Goal: Information Seeking & Learning: Check status

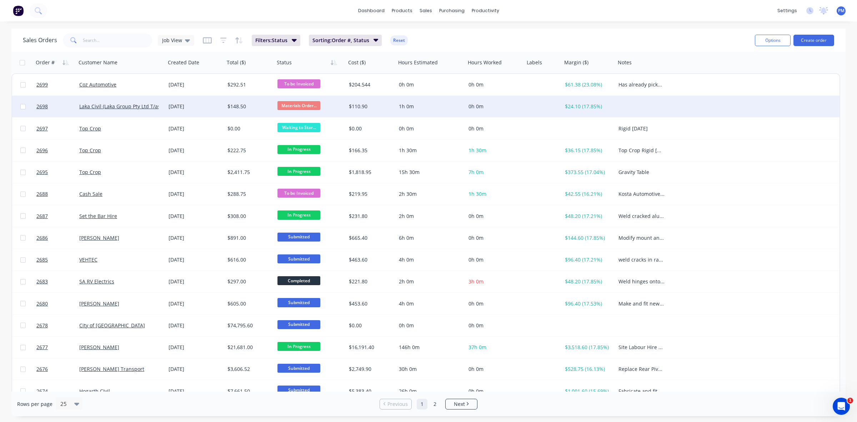
click at [256, 106] on div "$148.50" at bounding box center [248, 106] width 42 height 7
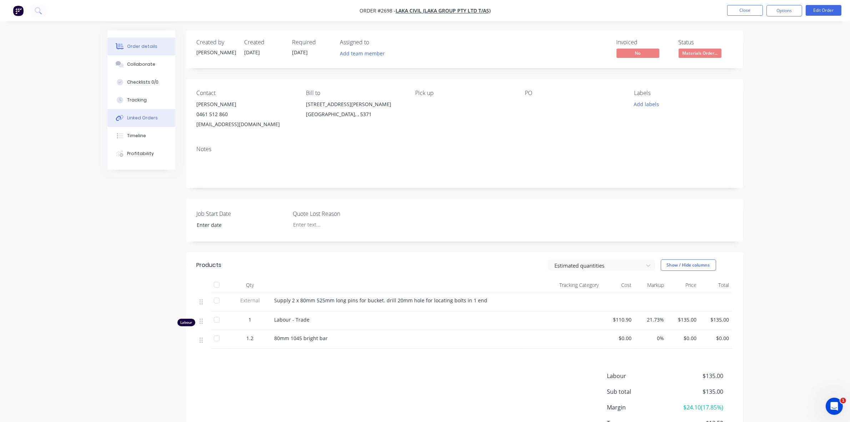
click at [138, 116] on div "Linked Orders" at bounding box center [142, 118] width 31 height 6
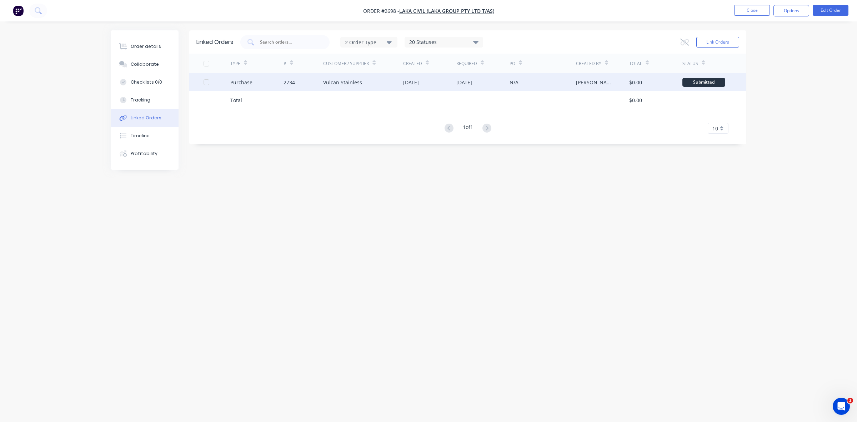
click at [373, 85] on div "Vulcan Stainless" at bounding box center [363, 82] width 80 height 18
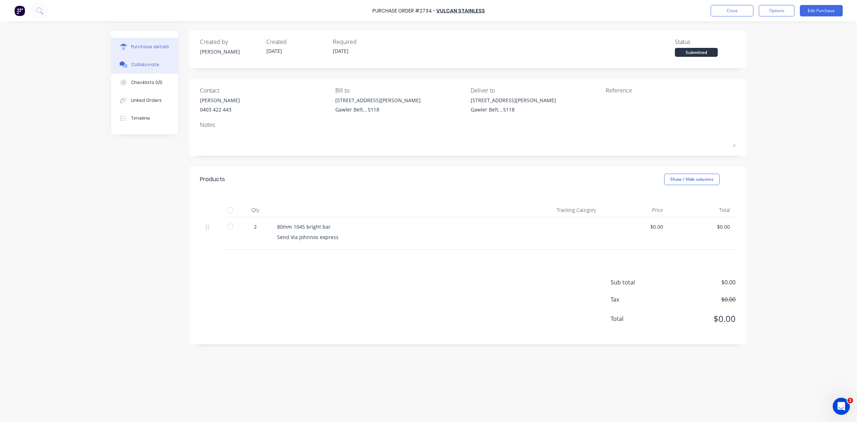
click at [138, 62] on div "Collaborate" at bounding box center [145, 64] width 28 height 6
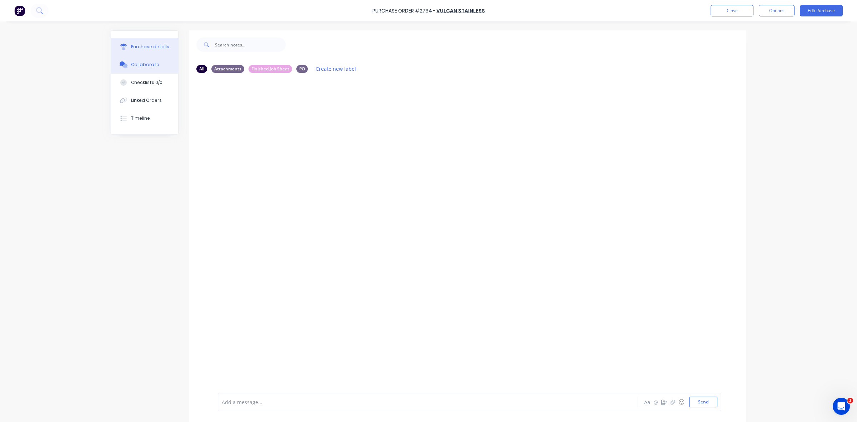
click at [146, 47] on div "Purchase details" at bounding box center [150, 47] width 38 height 6
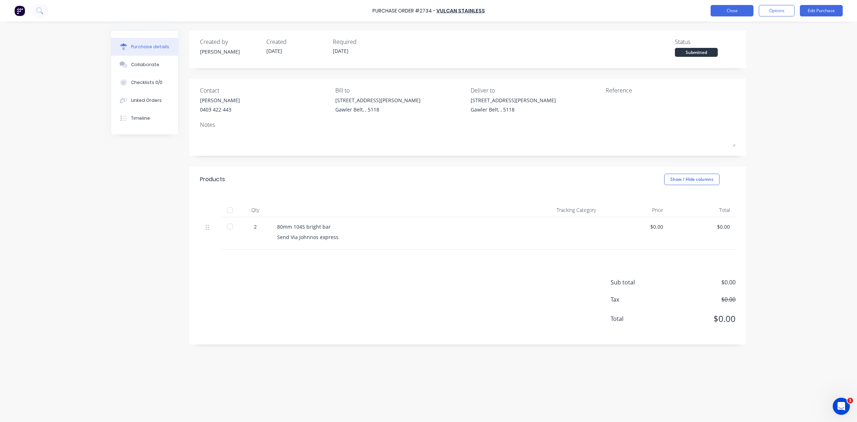
click at [712, 11] on button "Close" at bounding box center [731, 10] width 43 height 11
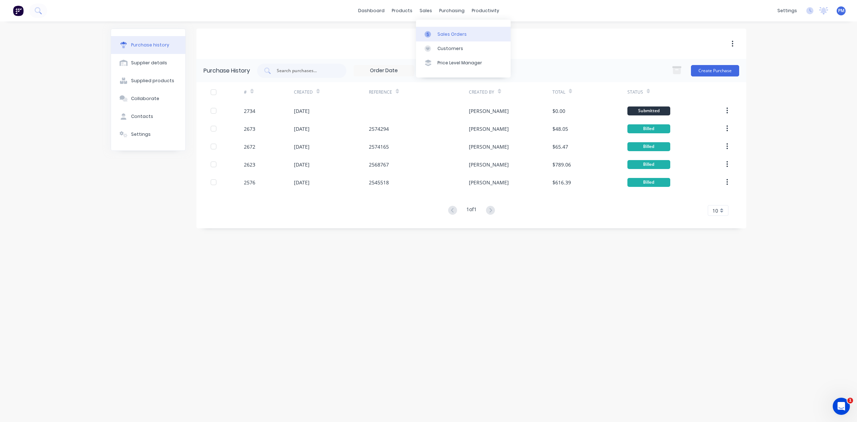
click at [444, 35] on div "Sales Orders" at bounding box center [451, 34] width 29 height 6
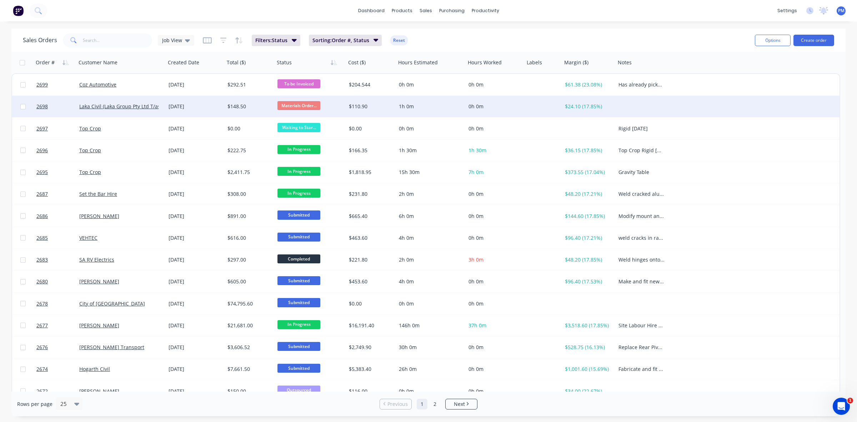
click at [257, 104] on div "$148.50" at bounding box center [248, 106] width 42 height 7
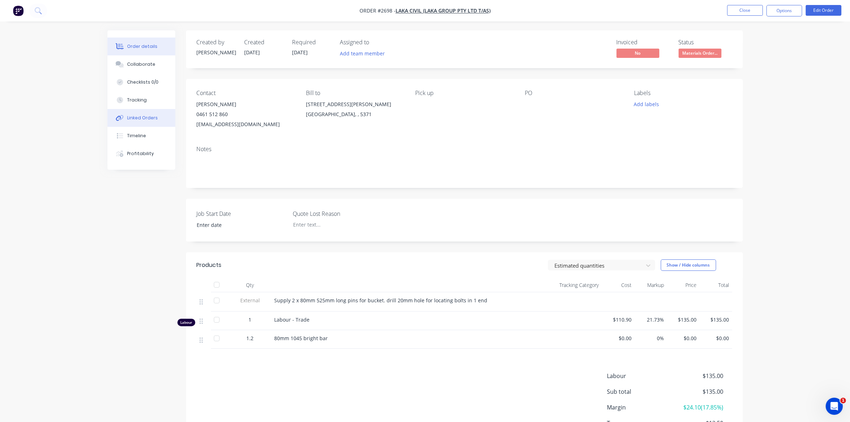
click at [139, 116] on div "Linked Orders" at bounding box center [142, 118] width 31 height 6
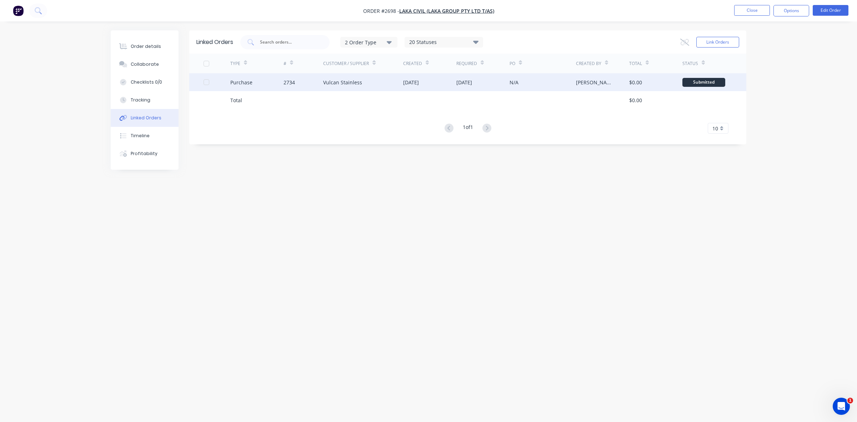
click at [311, 84] on div "2734" at bounding box center [303, 82] width 40 height 18
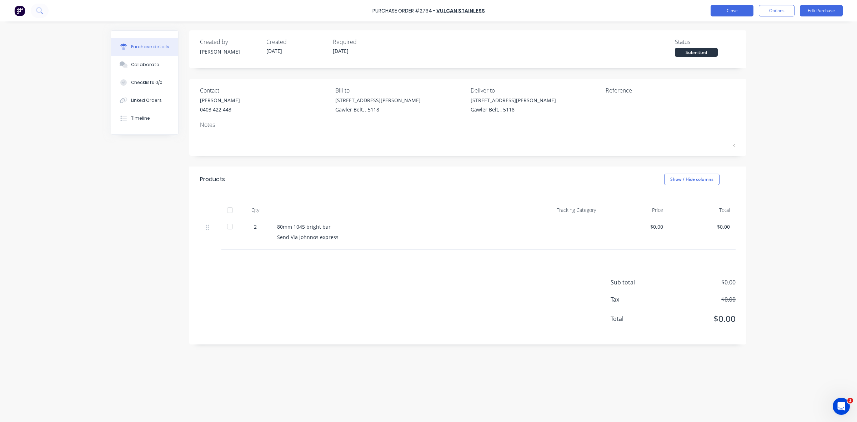
click at [713, 6] on button "Close" at bounding box center [731, 10] width 43 height 11
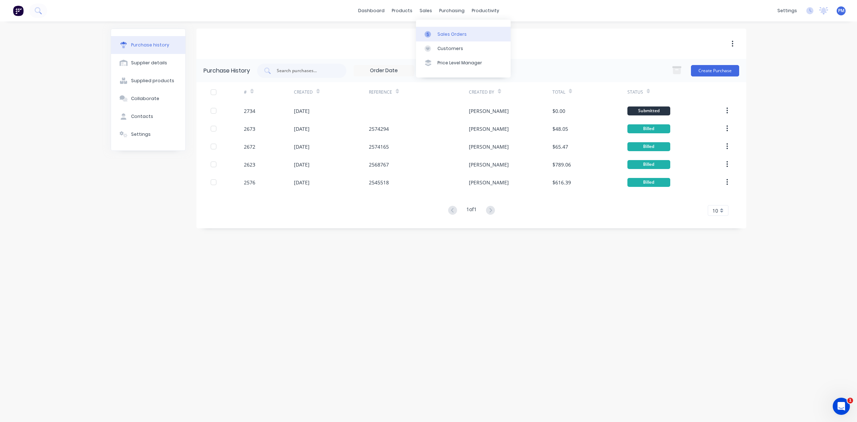
click at [442, 31] on div "Sales Orders" at bounding box center [451, 34] width 29 height 6
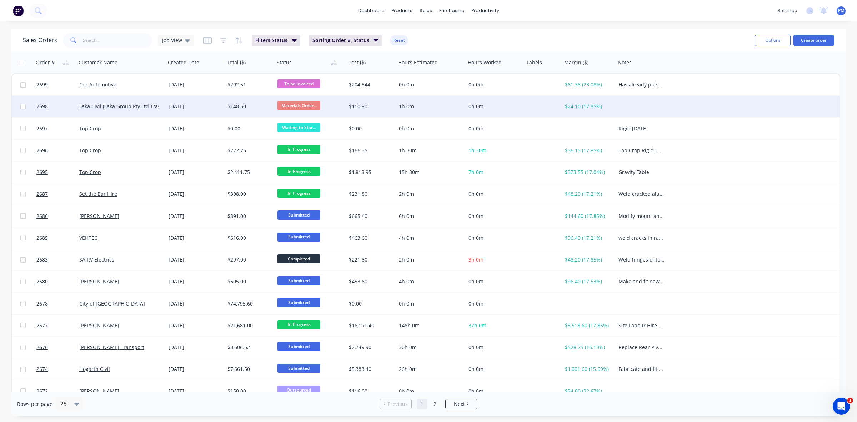
click at [337, 104] on div "Materials Order..." at bounding box center [308, 106] width 62 height 11
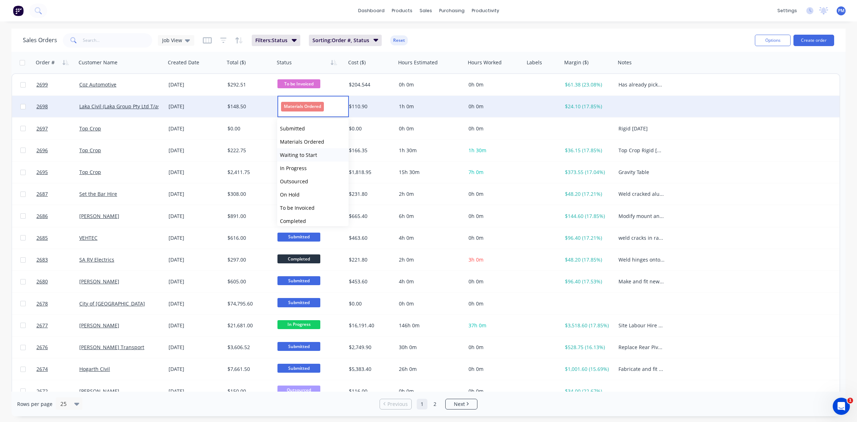
click at [294, 154] on span "Waiting to Start" at bounding box center [298, 154] width 37 height 7
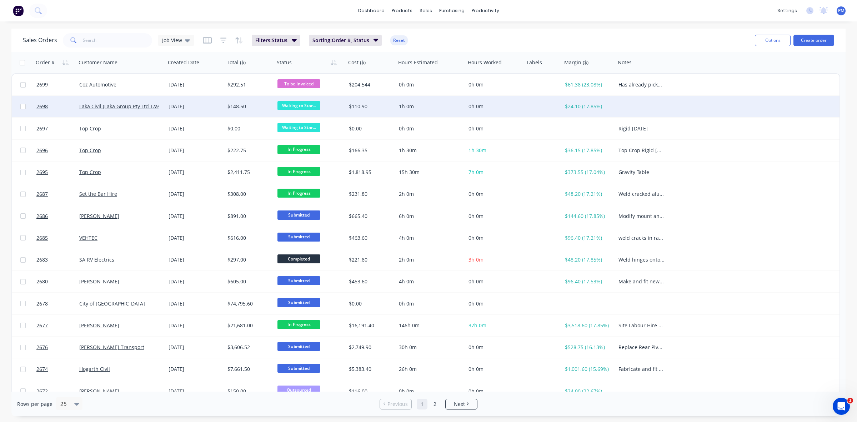
click at [214, 107] on div "[DATE]" at bounding box center [194, 106] width 53 height 7
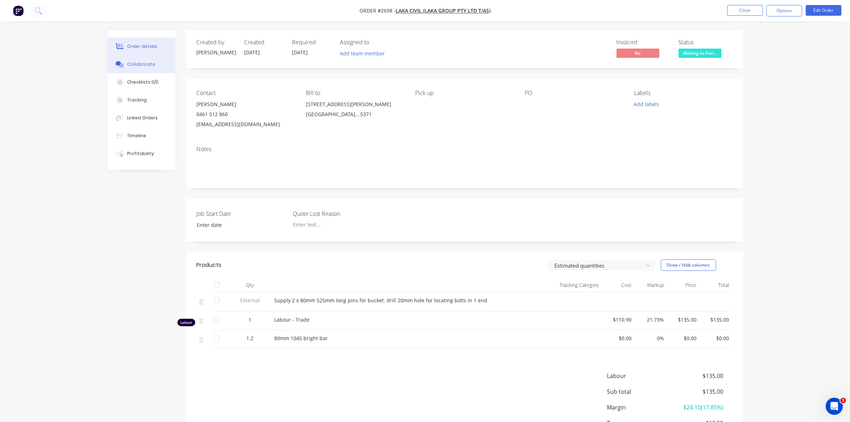
click at [145, 63] on div "Collaborate" at bounding box center [141, 64] width 28 height 6
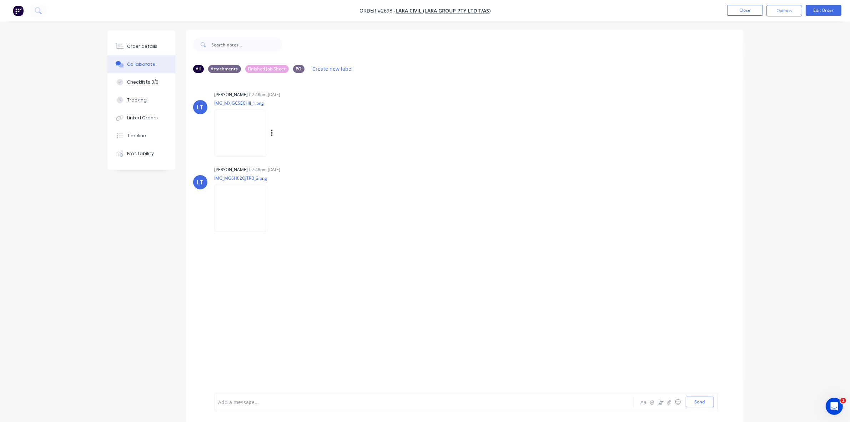
click at [236, 133] on img at bounding box center [240, 133] width 51 height 47
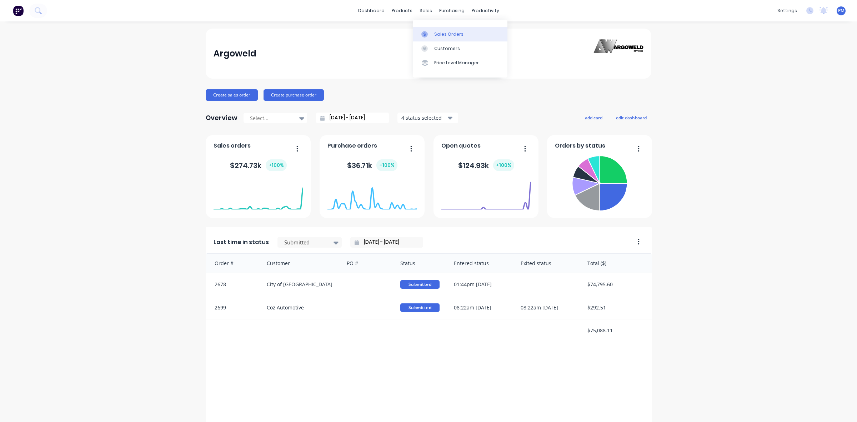
click at [434, 32] on div "Sales Orders" at bounding box center [448, 34] width 29 height 6
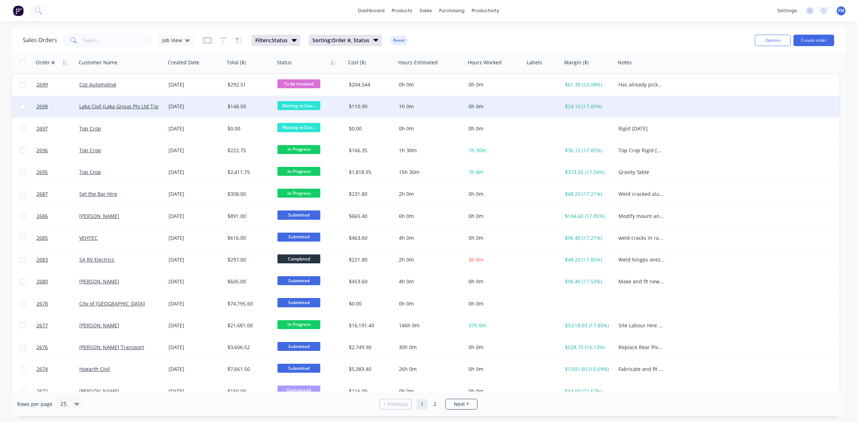
click at [197, 106] on div "[DATE]" at bounding box center [194, 106] width 53 height 7
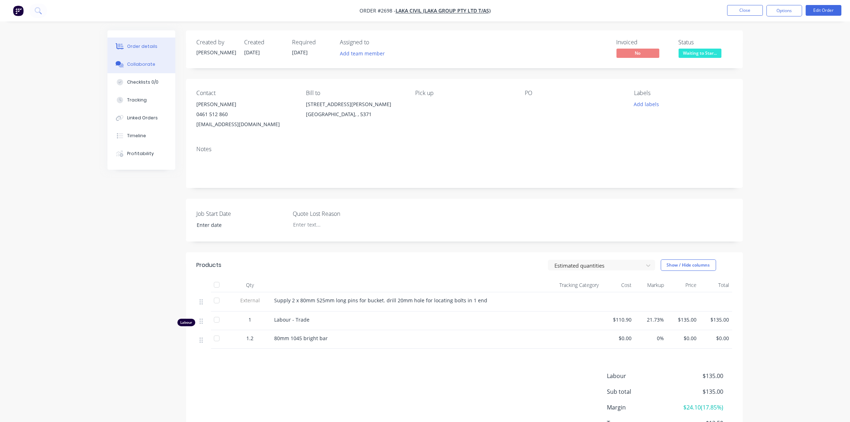
click at [143, 65] on div "Collaborate" at bounding box center [141, 64] width 28 height 6
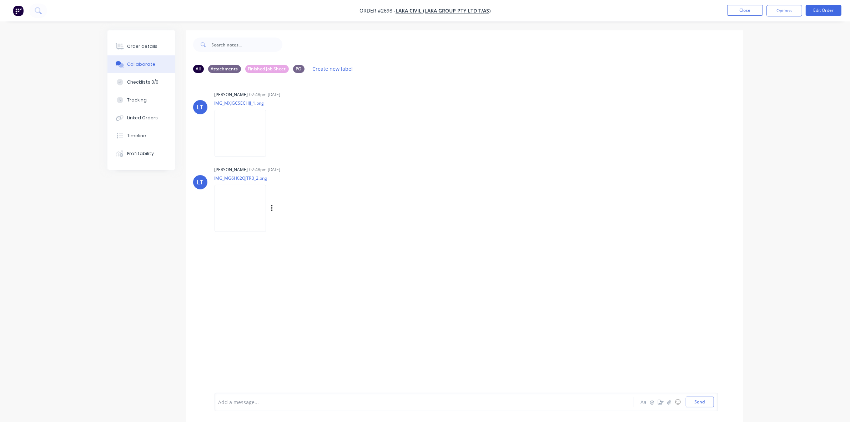
click at [249, 198] on img at bounding box center [240, 208] width 51 height 47
click at [136, 45] on div "Order details" at bounding box center [142, 46] width 30 height 6
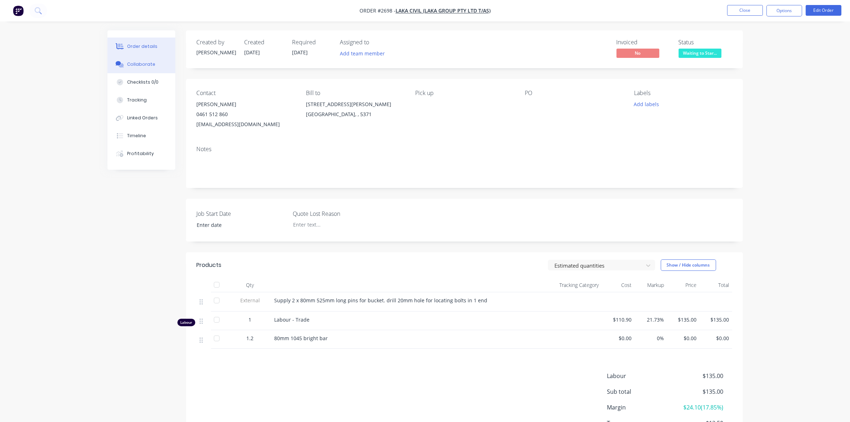
click at [145, 60] on button "Collaborate" at bounding box center [141, 64] width 68 height 18
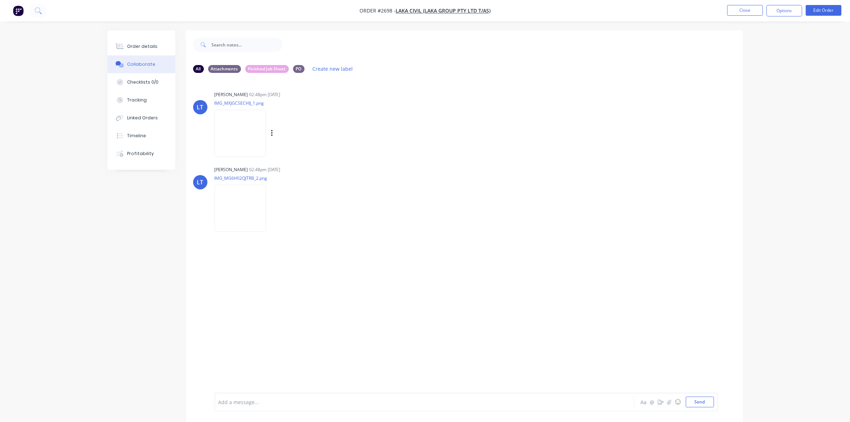
click at [238, 134] on img at bounding box center [240, 133] width 51 height 47
click at [240, 199] on img at bounding box center [240, 208] width 51 height 47
click at [745, 9] on button "Close" at bounding box center [745, 10] width 36 height 11
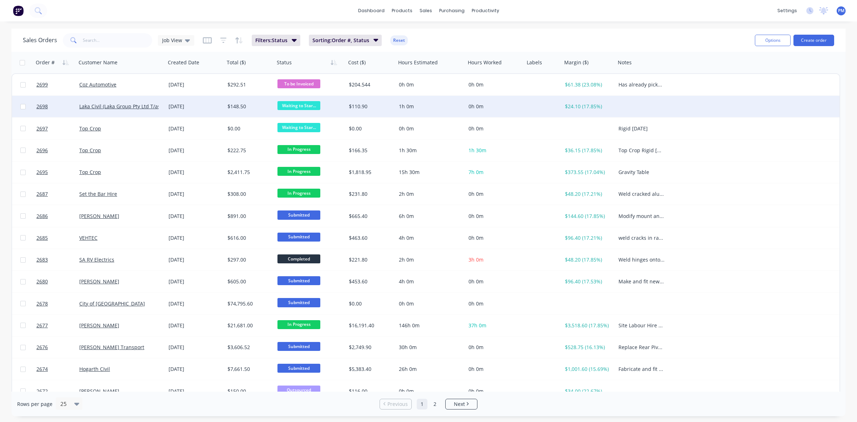
click at [334, 106] on div "Waiting to Star..." at bounding box center [308, 106] width 62 height 11
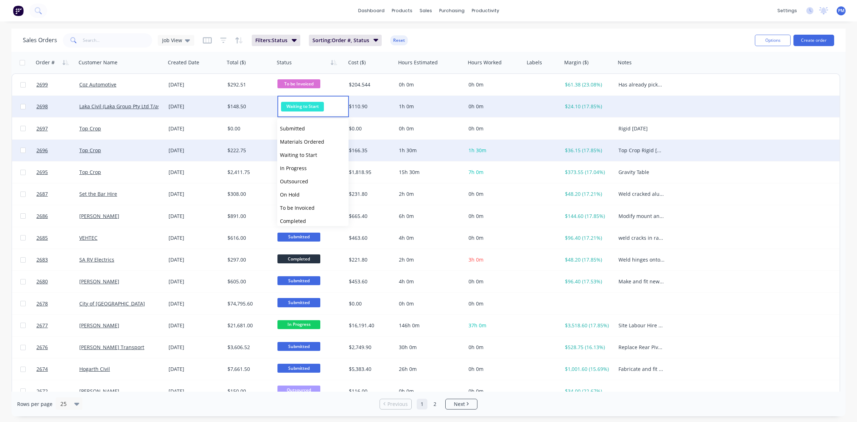
click at [459, 143] on div "1h 30m" at bounding box center [431, 150] width 70 height 21
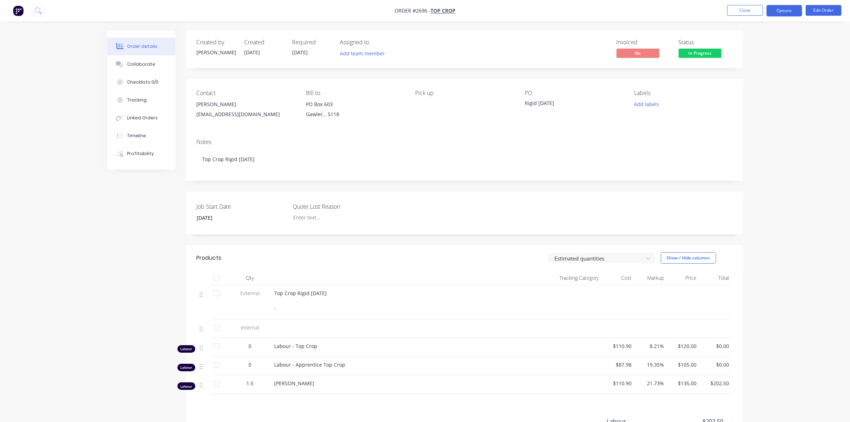
click at [786, 14] on button "Options" at bounding box center [784, 10] width 36 height 11
click at [738, 11] on button "Close" at bounding box center [745, 10] width 36 height 11
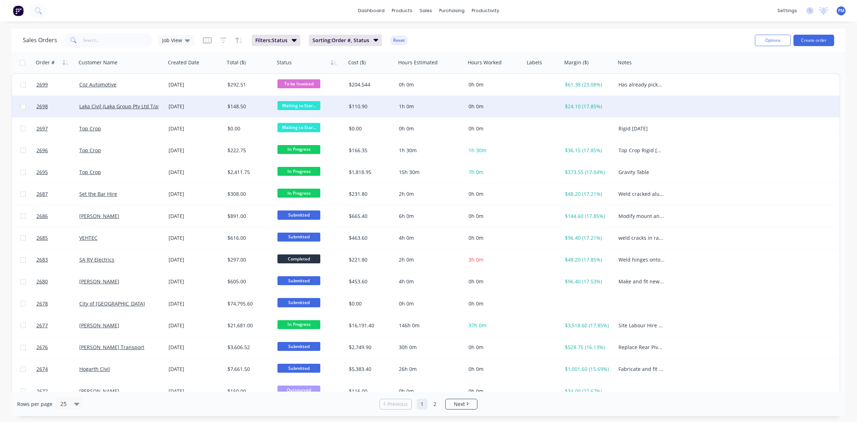
click at [209, 105] on div "[DATE]" at bounding box center [194, 106] width 53 height 7
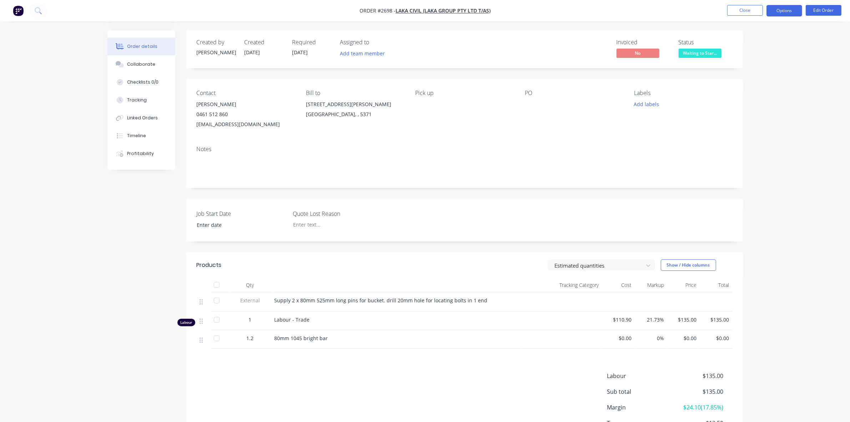
click at [780, 11] on button "Options" at bounding box center [784, 10] width 36 height 11
click at [754, 85] on div "Work Order" at bounding box center [763, 86] width 66 height 10
click at [751, 71] on div "Without pricing" at bounding box center [763, 72] width 66 height 10
click at [146, 67] on div "Collaborate" at bounding box center [141, 64] width 28 height 6
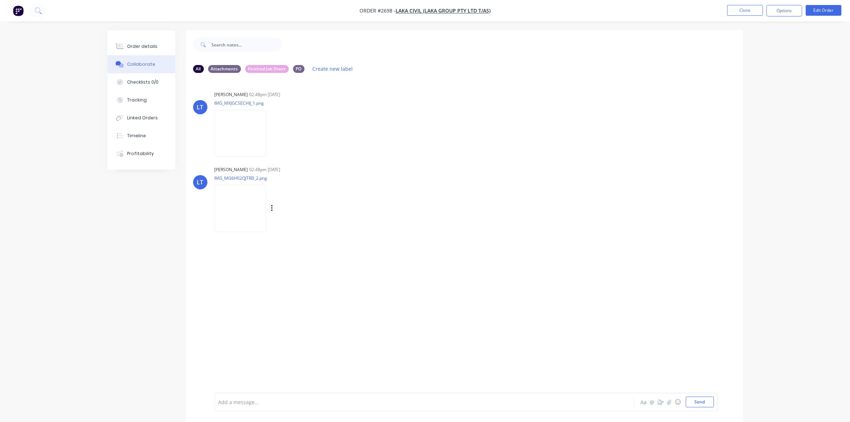
click at [244, 191] on img at bounding box center [240, 208] width 51 height 47
click at [240, 120] on img at bounding box center [240, 133] width 51 height 47
click at [148, 45] on div "Order details" at bounding box center [142, 46] width 30 height 6
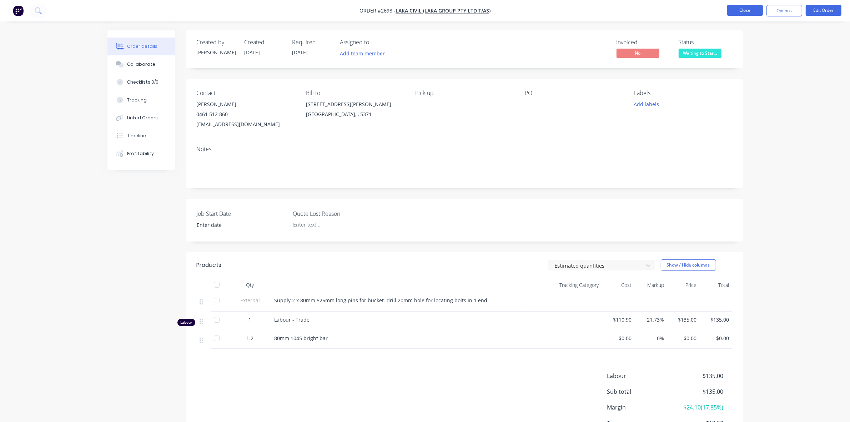
click at [739, 13] on button "Close" at bounding box center [745, 10] width 36 height 11
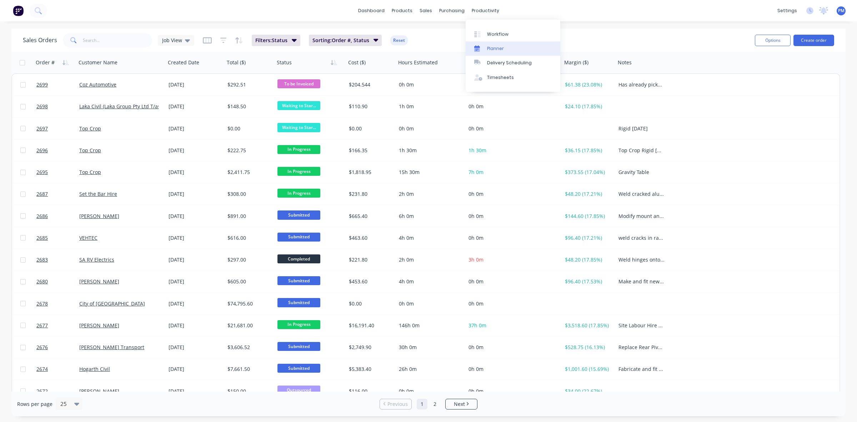
click at [489, 46] on div "Planner" at bounding box center [495, 48] width 17 height 6
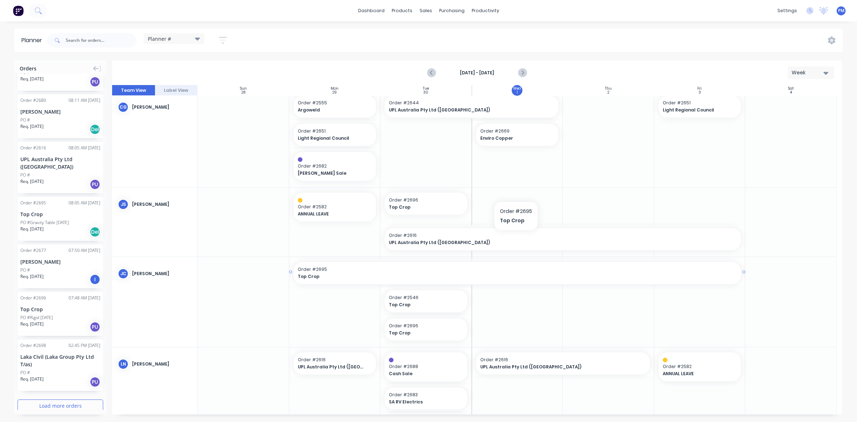
scroll to position [45, 0]
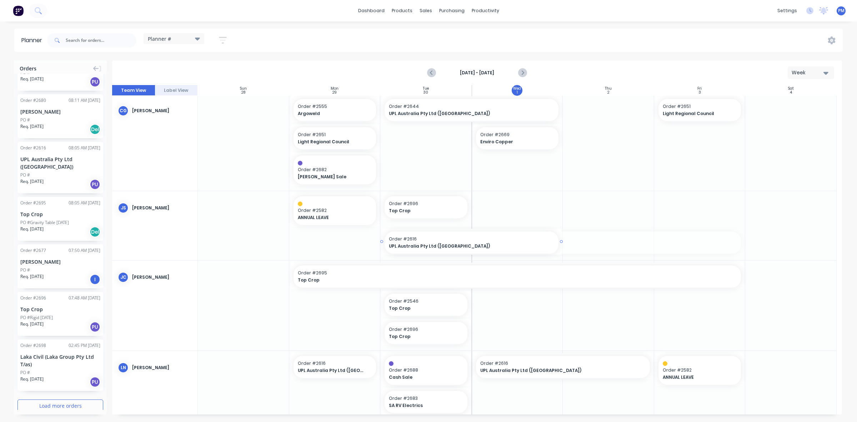
drag, startPoint x: 740, startPoint y: 241, endPoint x: 559, endPoint y: 247, distance: 180.3
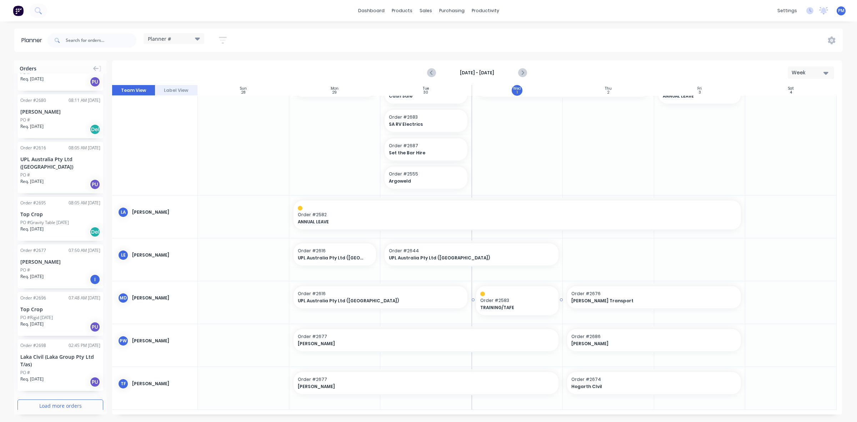
scroll to position [326, 0]
drag, startPoint x: 30, startPoint y: 347, endPoint x: 609, endPoint y: 268, distance: 584.1
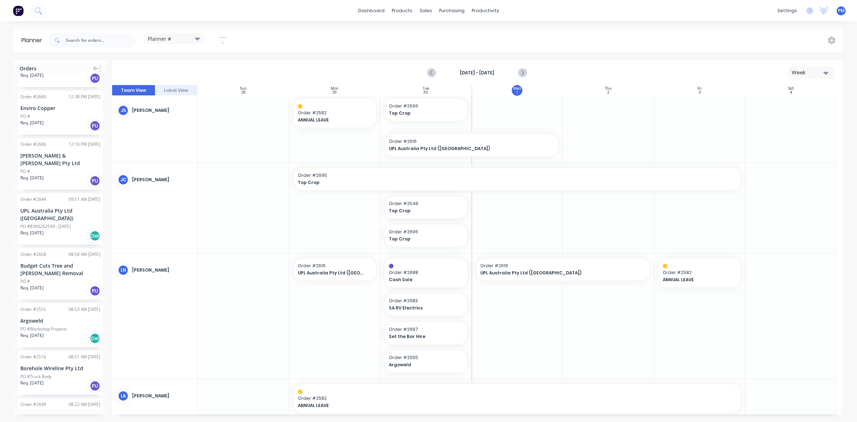
scroll to position [97, 0]
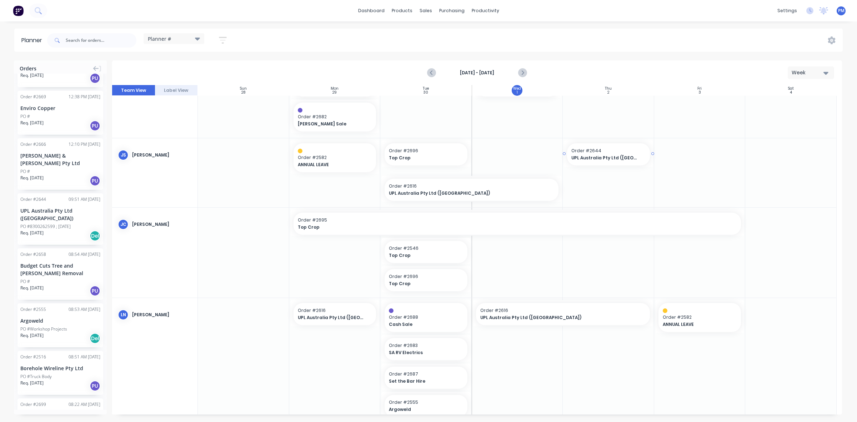
drag, startPoint x: 45, startPoint y: 210, endPoint x: 584, endPoint y: 163, distance: 541.8
click at [593, 154] on div "UPL Australia Pty Ltd ([GEOGRAPHIC_DATA])" at bounding box center [608, 157] width 74 height 7
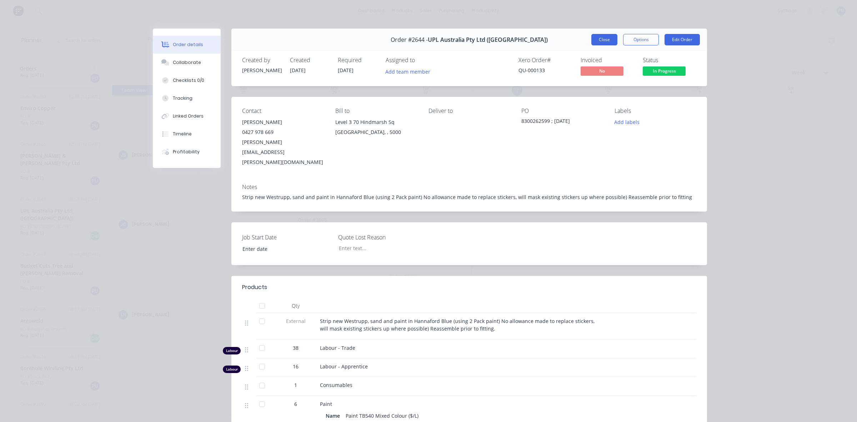
click at [605, 40] on button "Close" at bounding box center [604, 39] width 26 height 11
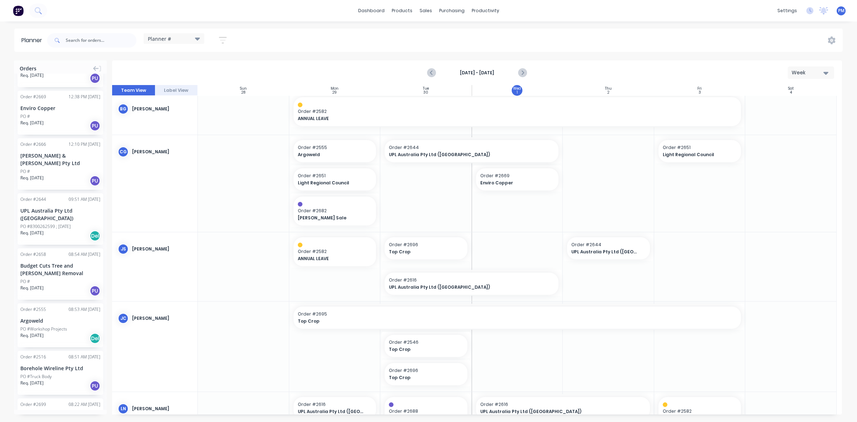
scroll to position [0, 0]
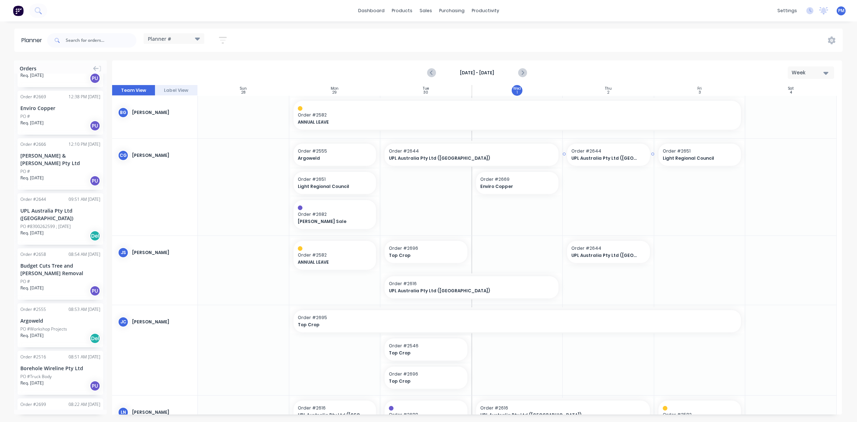
drag, startPoint x: 49, startPoint y: 203, endPoint x: 579, endPoint y: 191, distance: 529.5
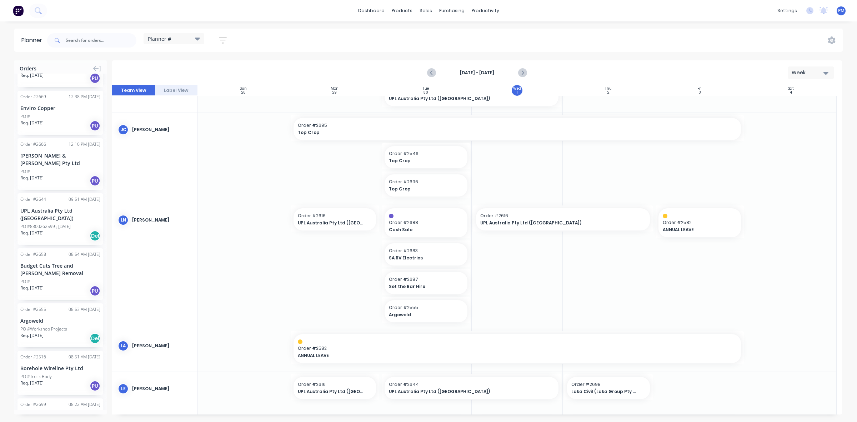
scroll to position [147, 0]
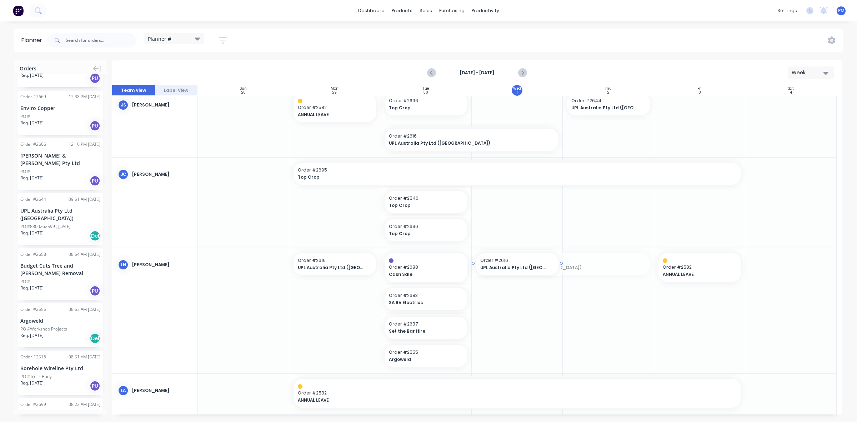
drag, startPoint x: 650, startPoint y: 263, endPoint x: 554, endPoint y: 256, distance: 95.9
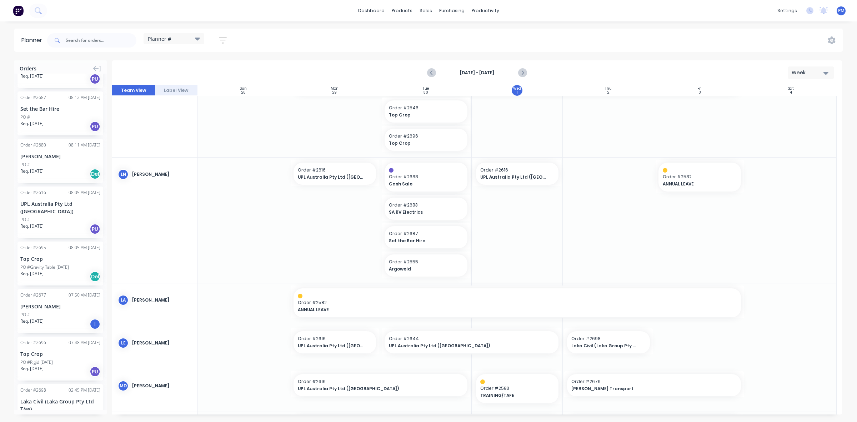
scroll to position [237, 0]
drag, startPoint x: 51, startPoint y: 304, endPoint x: 599, endPoint y: 202, distance: 556.9
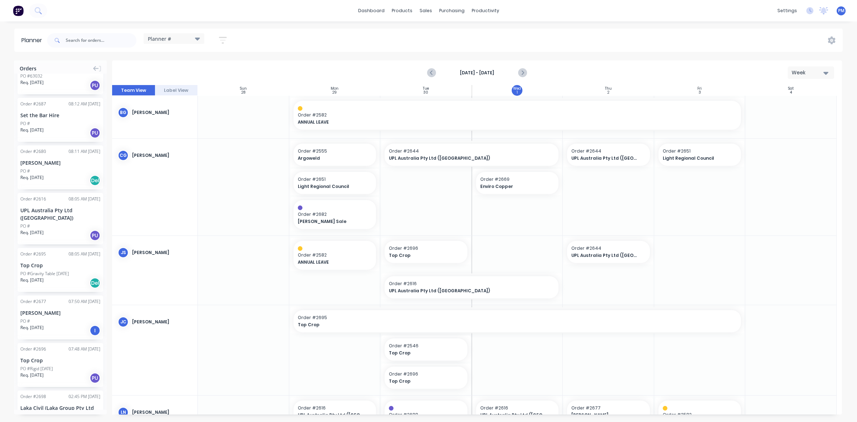
scroll to position [535, 0]
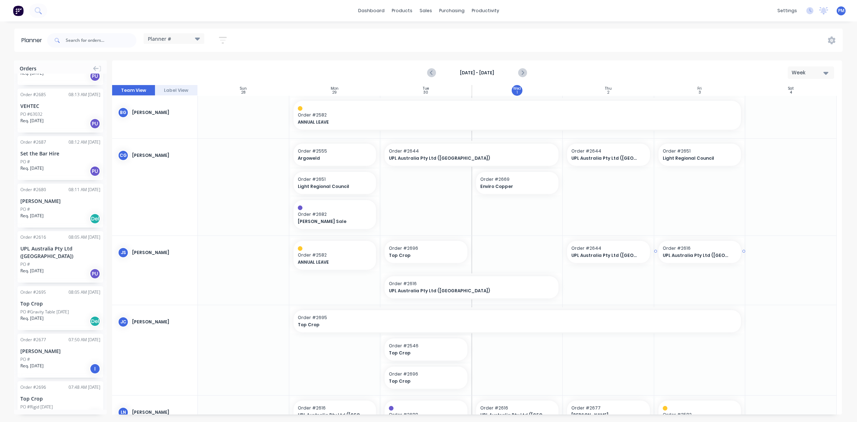
drag, startPoint x: 51, startPoint y: 247, endPoint x: 687, endPoint y: 255, distance: 636.5
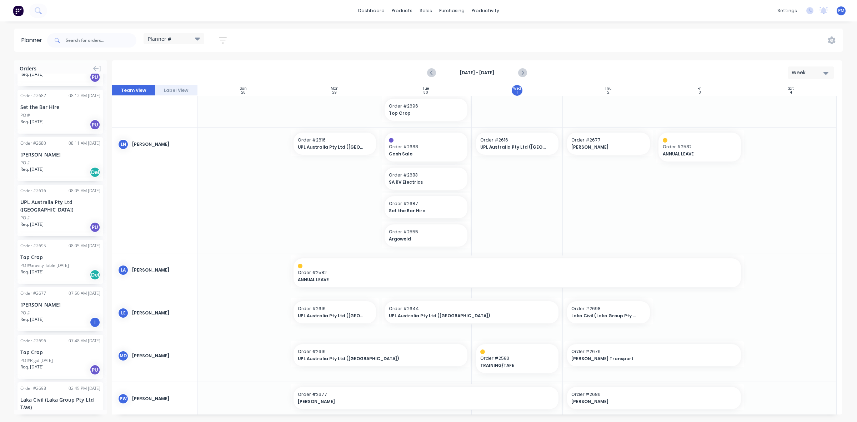
scroll to position [580, 0]
drag, startPoint x: 59, startPoint y: 202, endPoint x: 683, endPoint y: 325, distance: 635.6
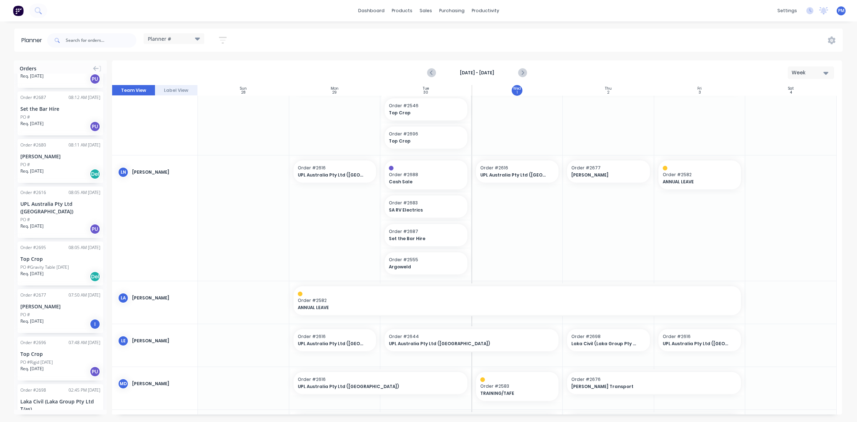
scroll to position [237, 0]
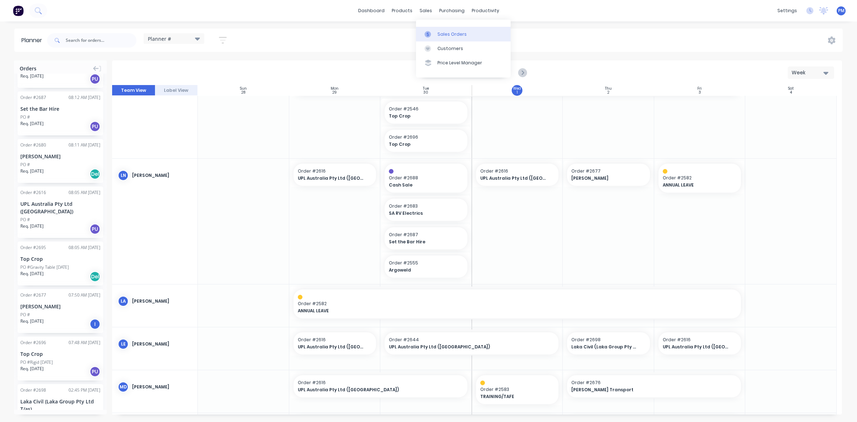
click at [444, 33] on div "Sales Orders" at bounding box center [451, 34] width 29 height 6
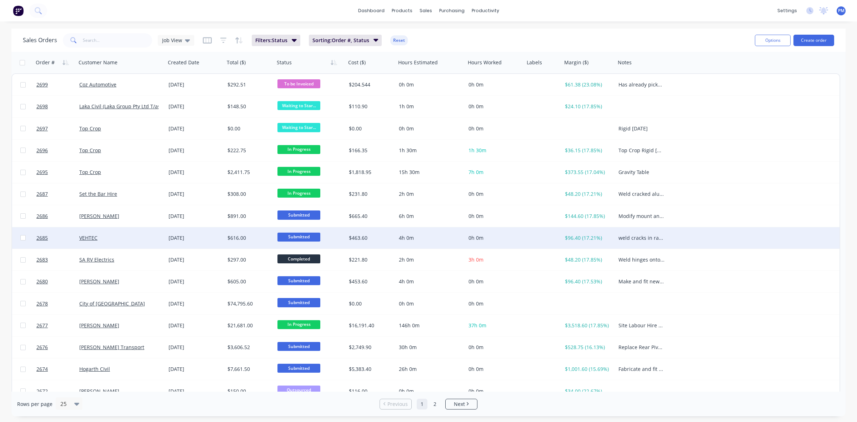
click at [206, 236] on div "[DATE]" at bounding box center [194, 237] width 53 height 7
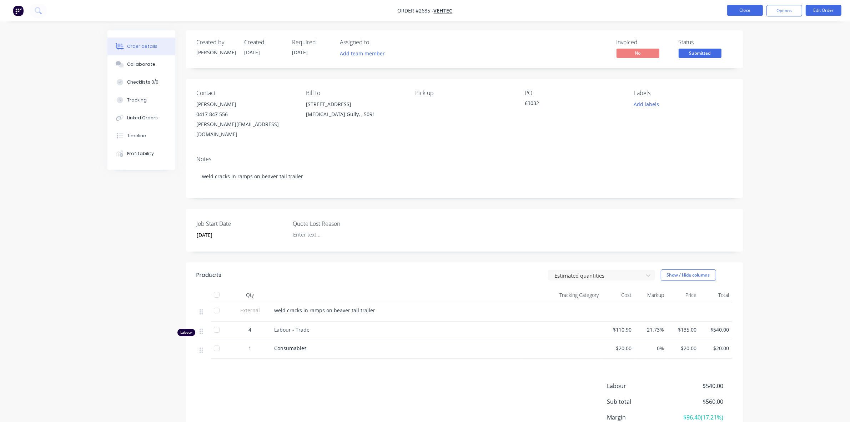
click at [739, 10] on button "Close" at bounding box center [745, 10] width 36 height 11
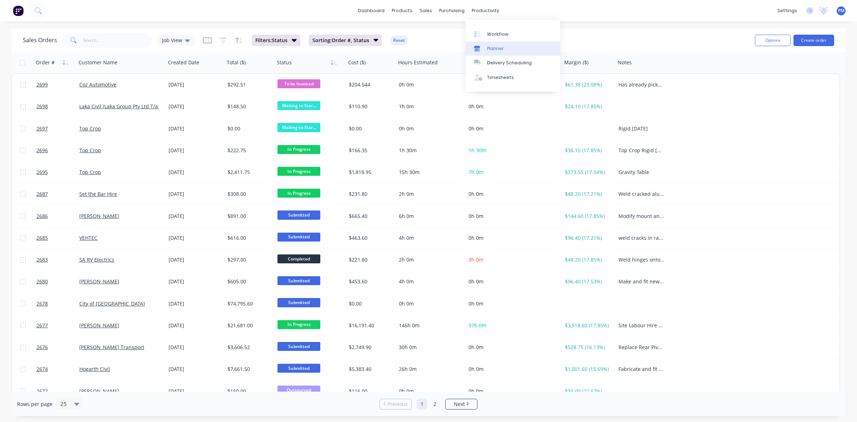
click at [490, 46] on div "Planner" at bounding box center [495, 48] width 17 height 6
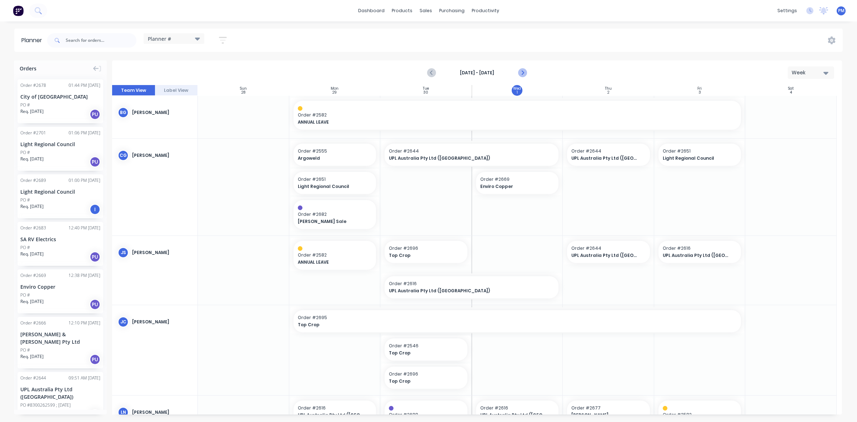
click at [525, 72] on icon "Next page" at bounding box center [522, 73] width 9 height 9
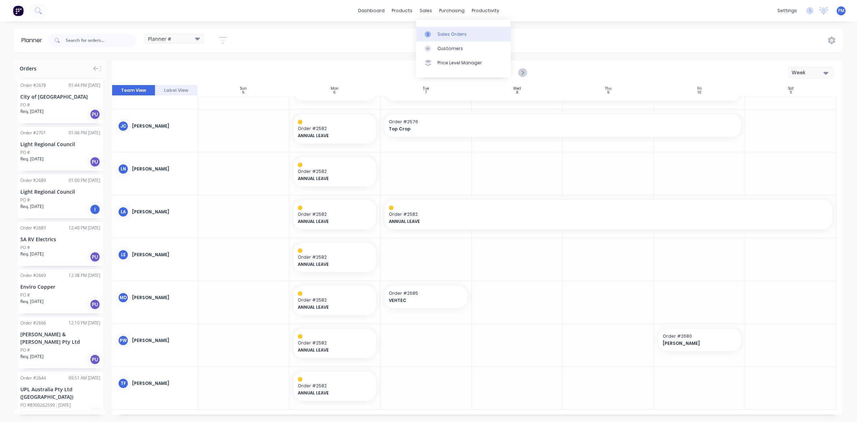
click at [437, 29] on link "Sales Orders" at bounding box center [463, 34] width 95 height 14
